Goal: Use online tool/utility: Use online tool/utility

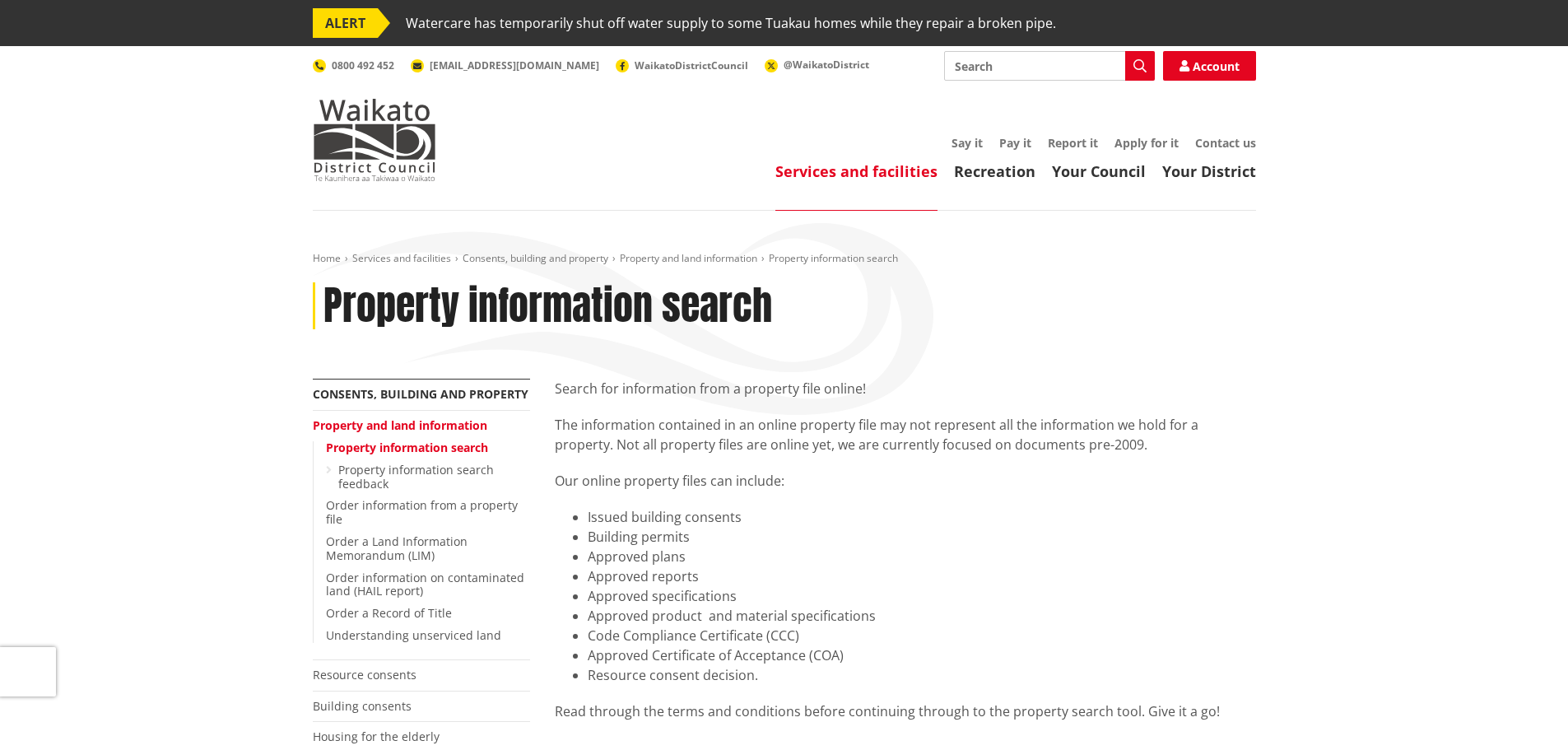
click at [990, 72] on input "Search" at bounding box center [1049, 66] width 210 height 29
click at [1057, 96] on div "Direct debit calculator" at bounding box center [1050, 96] width 209 height 29
type input "Direct debit calculator"
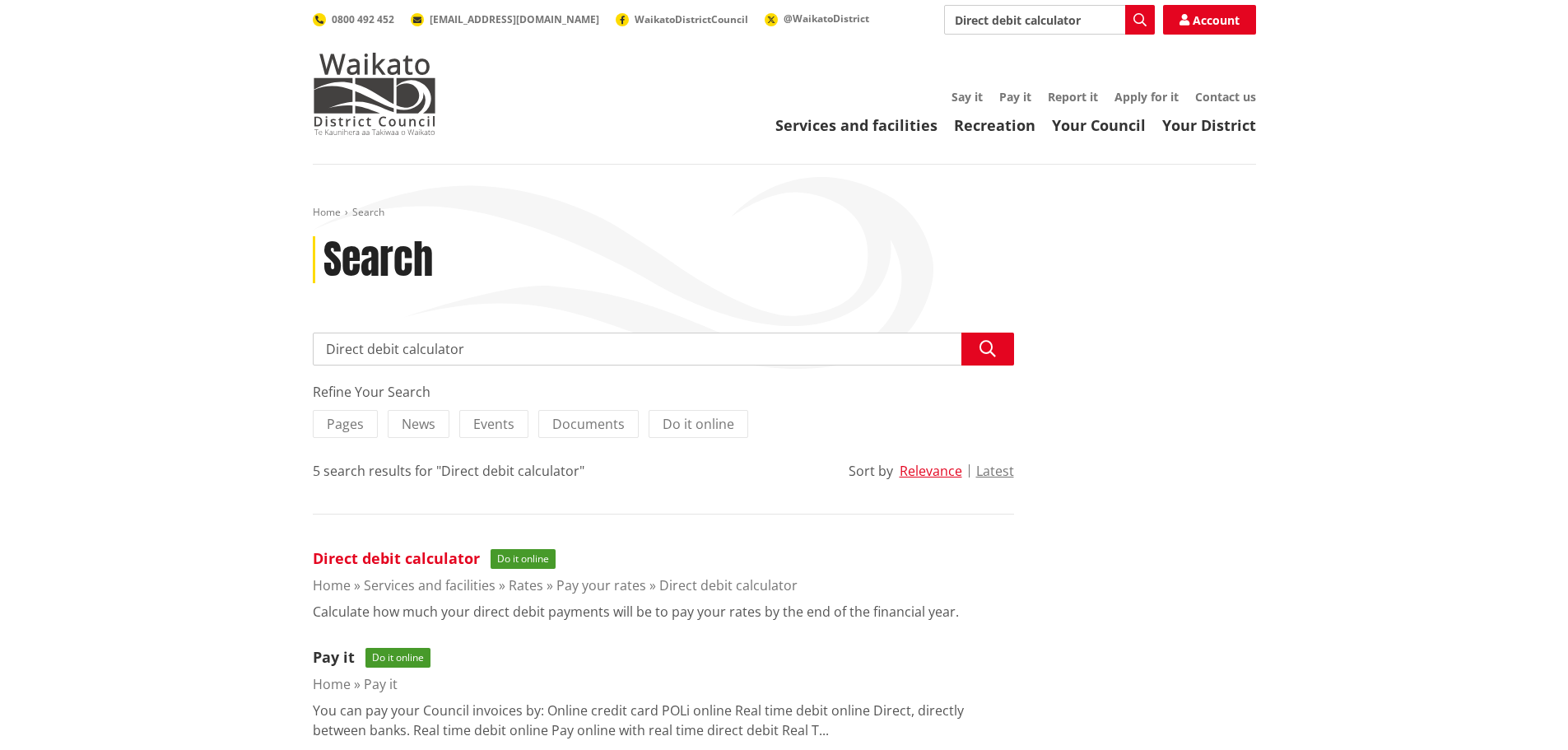
click at [438, 560] on link "Direct debit calculator" at bounding box center [396, 557] width 167 height 20
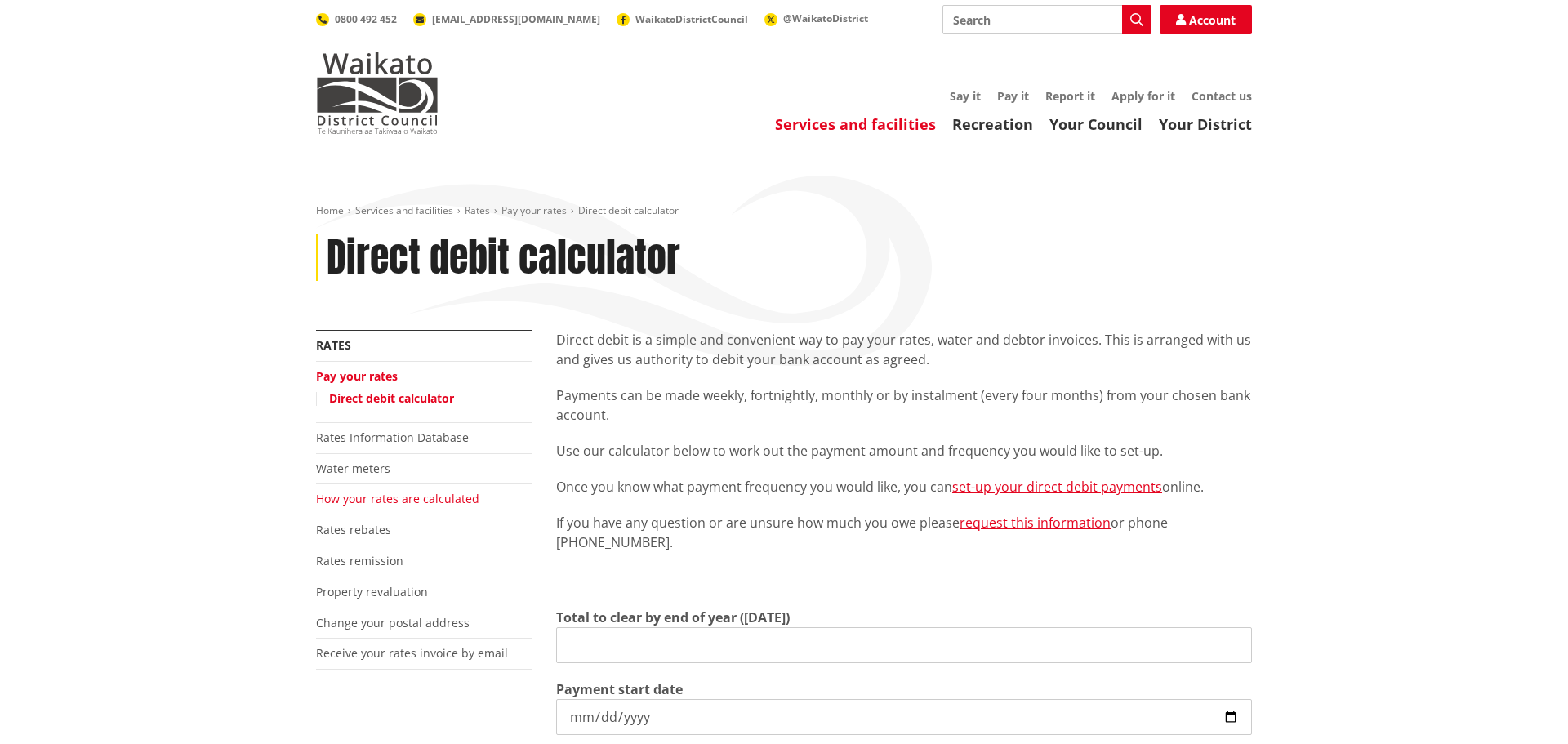
type input "0.00"
type input "2025-10-09"
type input "2026-06-30"
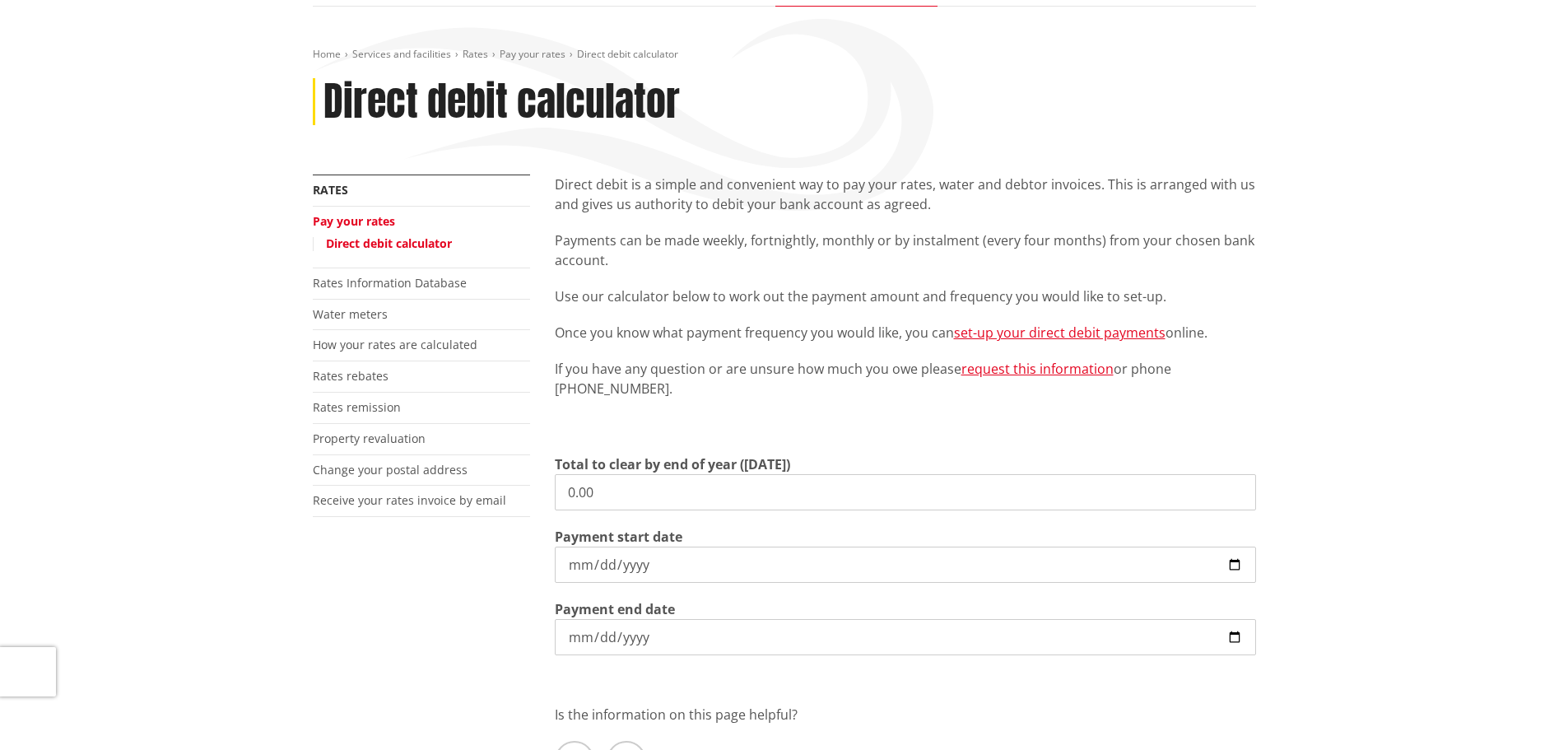
scroll to position [164, 0]
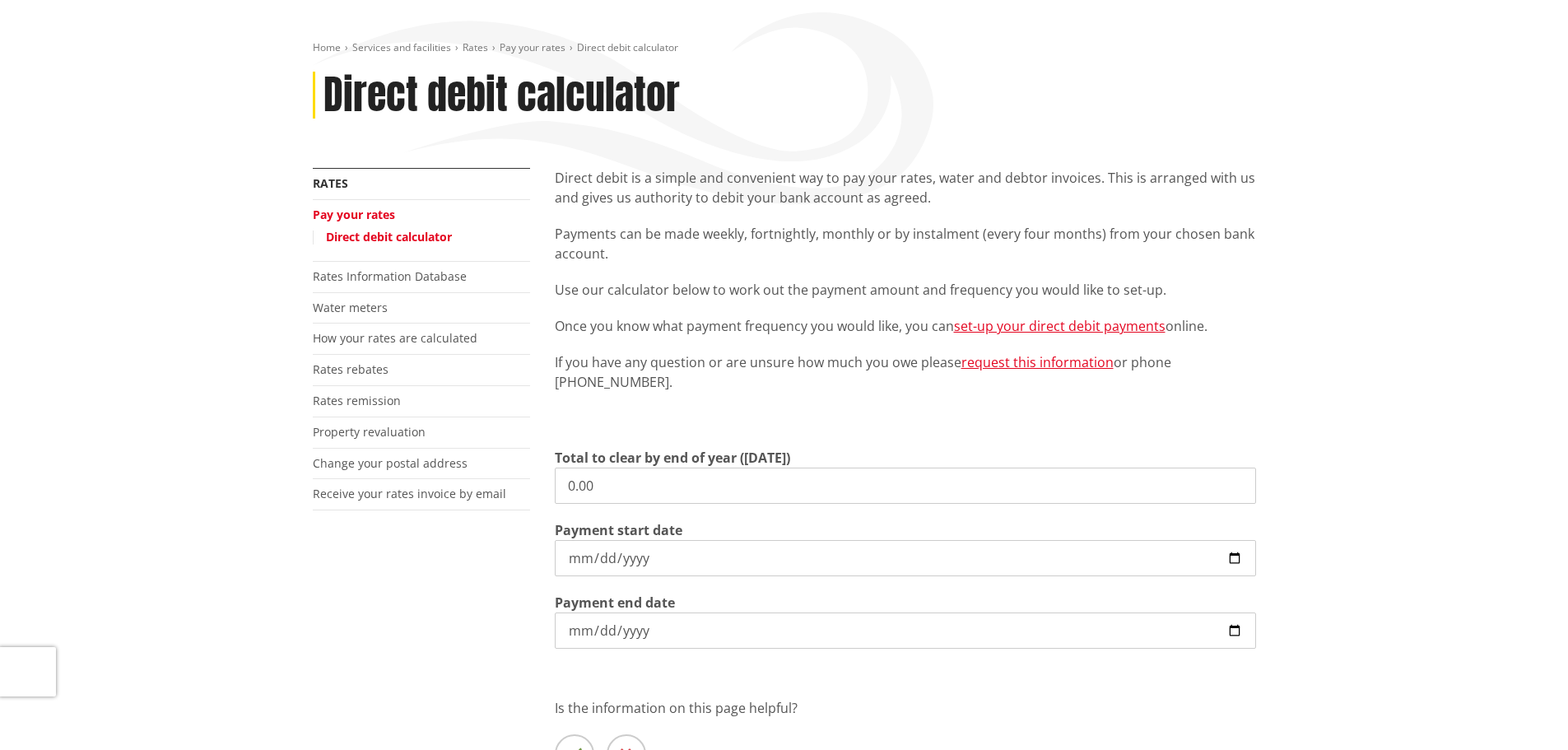
click at [644, 486] on input "0.00" at bounding box center [905, 485] width 701 height 36
drag, startPoint x: 635, startPoint y: 487, endPoint x: 506, endPoint y: 478, distance: 129.3
click at [506, 478] on div "More from this section Rates Pay your rates Direct debit calculator Rates Infor…" at bounding box center [784, 507] width 968 height 677
type input "2,642.97"
click at [1229, 563] on input "2025-10-09" at bounding box center [905, 557] width 701 height 36
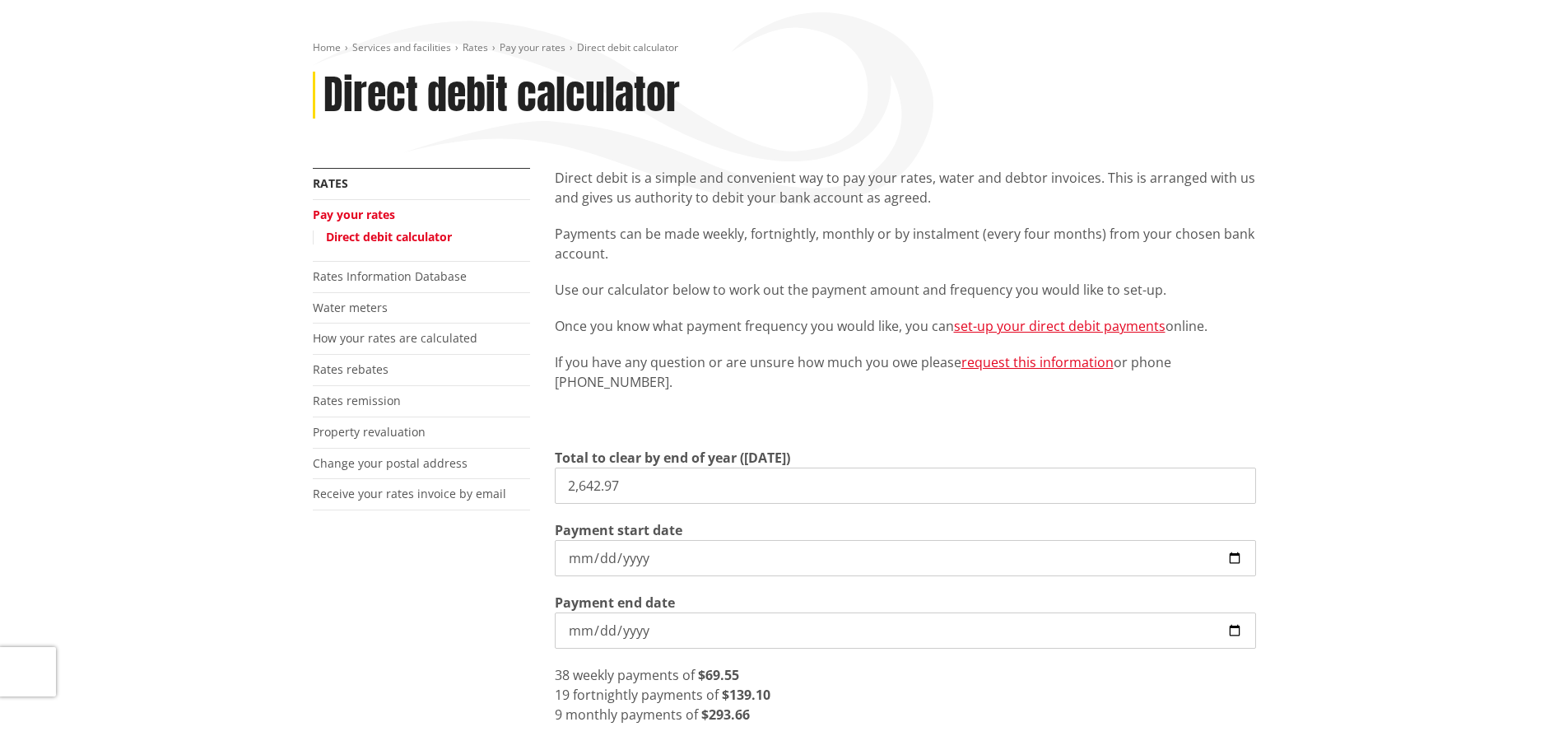
type input "2025-10-20"
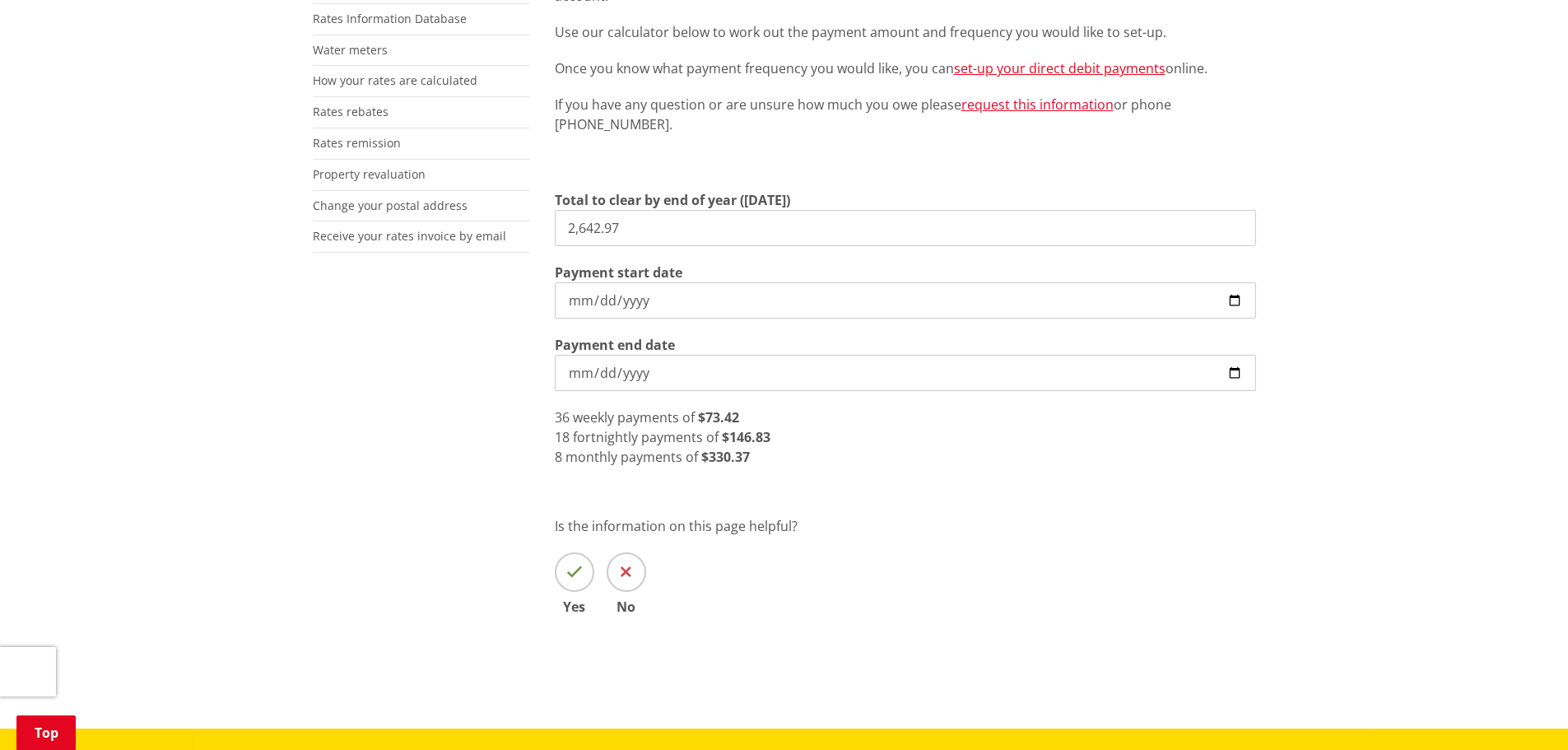
scroll to position [412, 0]
